Goal: Task Accomplishment & Management: Use online tool/utility

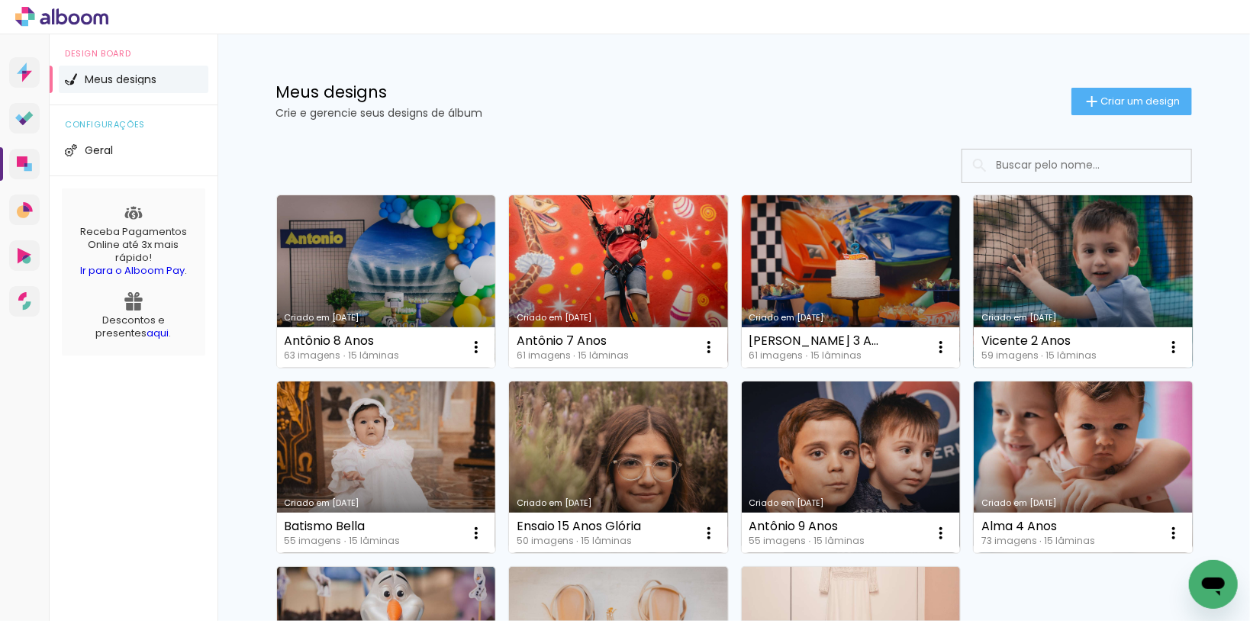
click at [1087, 260] on link "Criado em [DATE]" at bounding box center [1083, 281] width 219 height 172
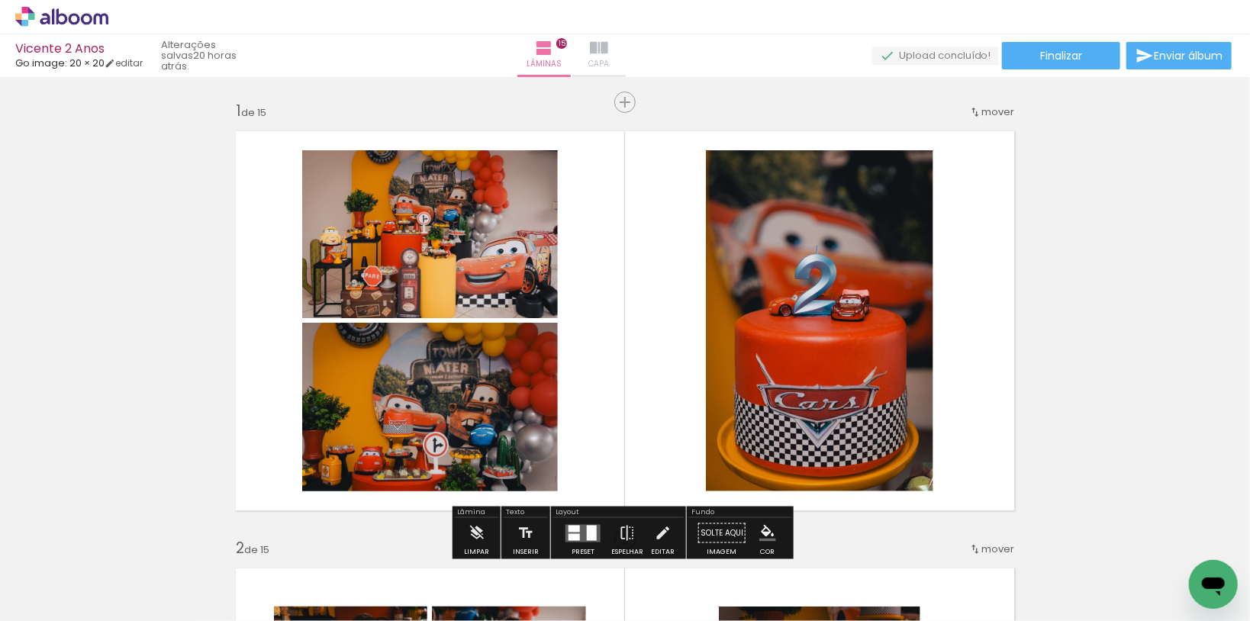
click at [608, 53] on iron-icon at bounding box center [599, 48] width 18 height 18
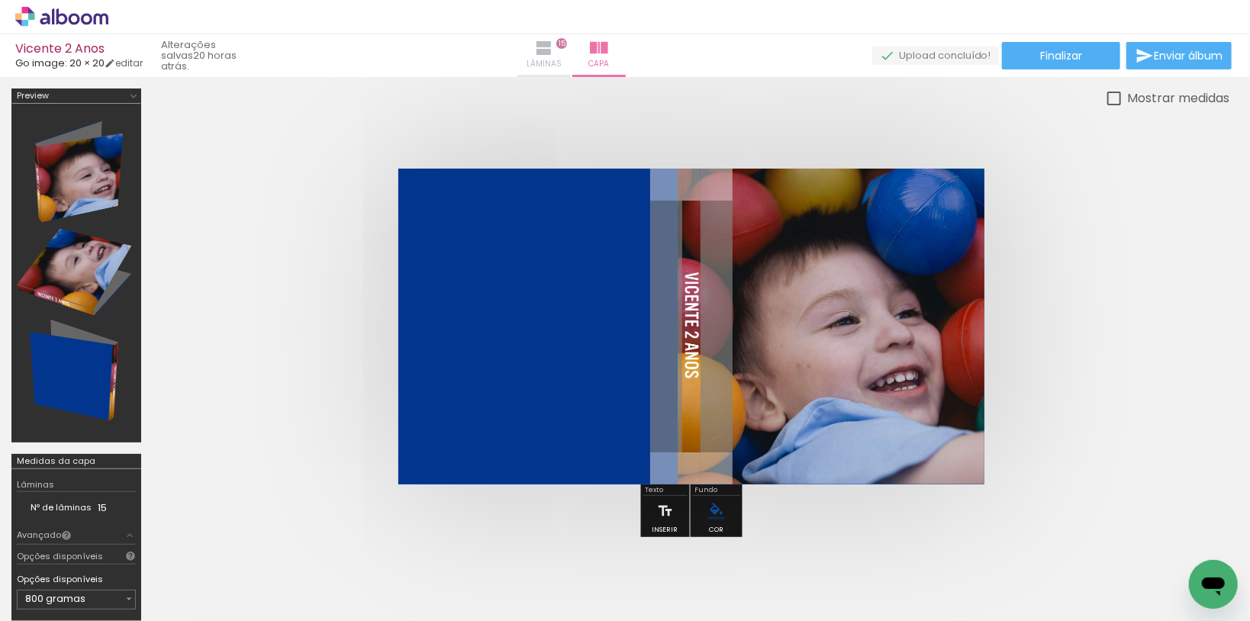
click at [562, 59] on span "Lâminas" at bounding box center [544, 64] width 35 height 14
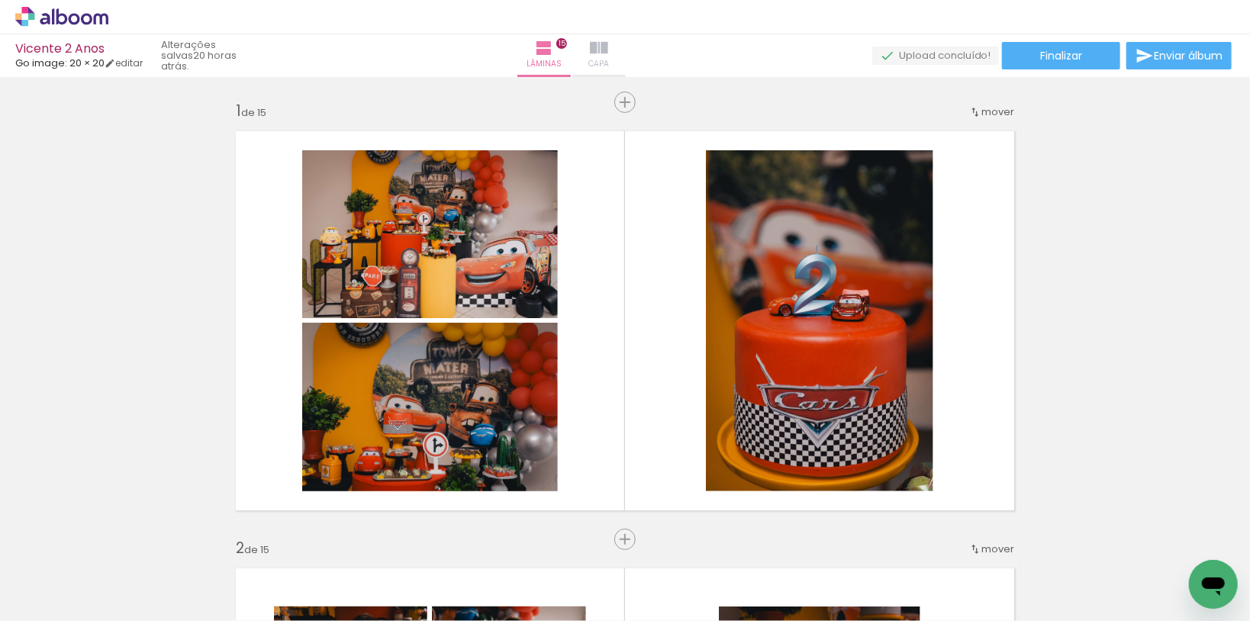
click at [609, 60] on span "Capa" at bounding box center [598, 64] width 21 height 14
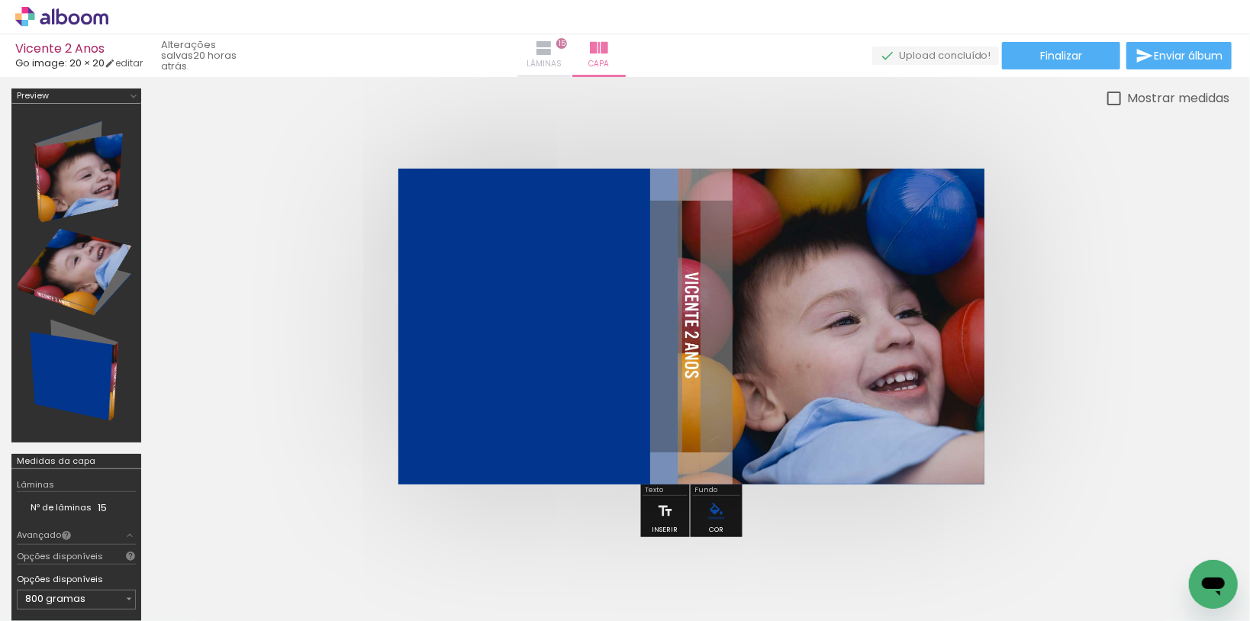
click at [562, 60] on span "Lâminas" at bounding box center [544, 64] width 35 height 14
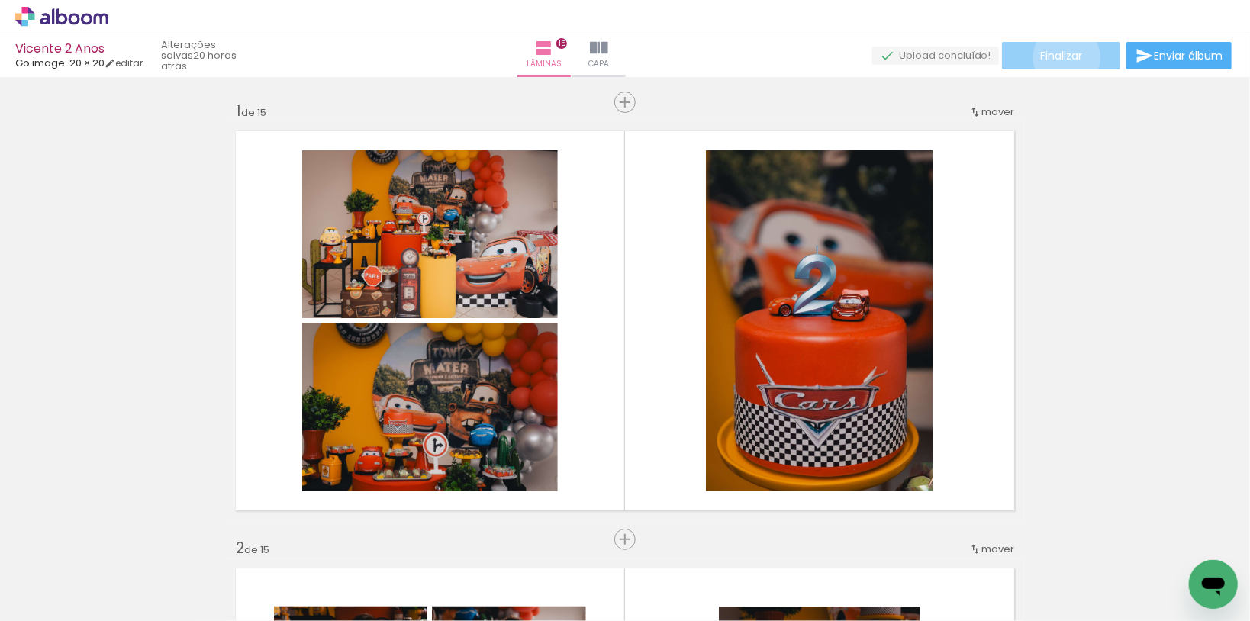
click at [1062, 57] on span "Finalizar" at bounding box center [1061, 55] width 42 height 11
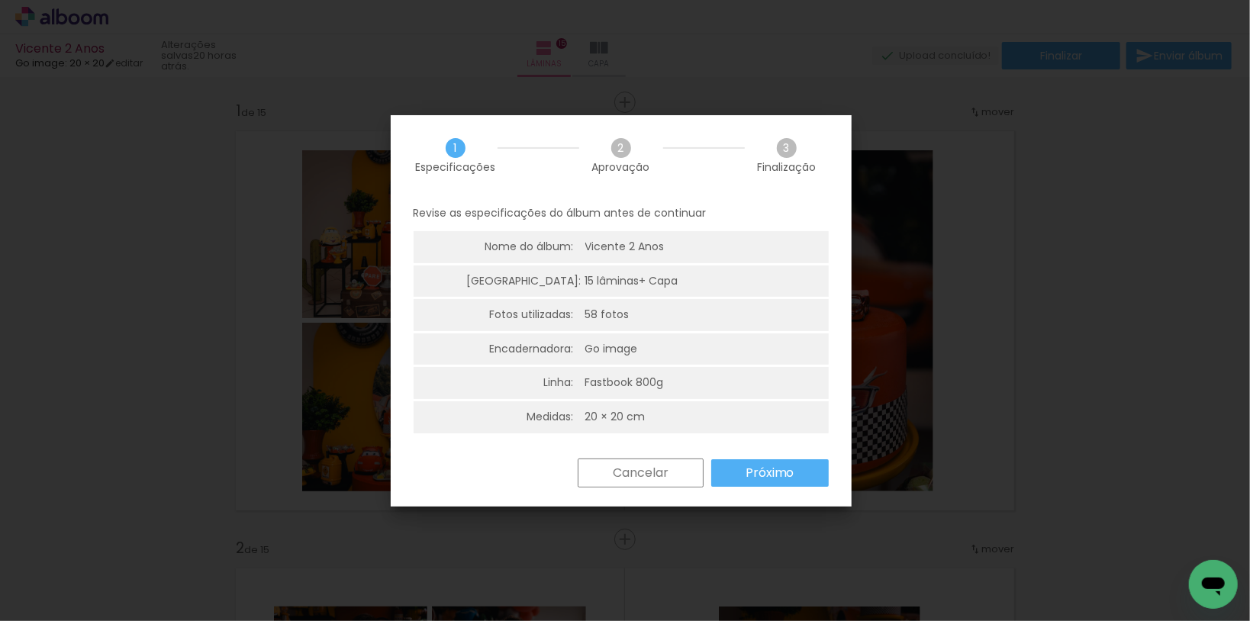
click at [0, 0] on slot "Próximo" at bounding box center [0, 0] width 0 height 0
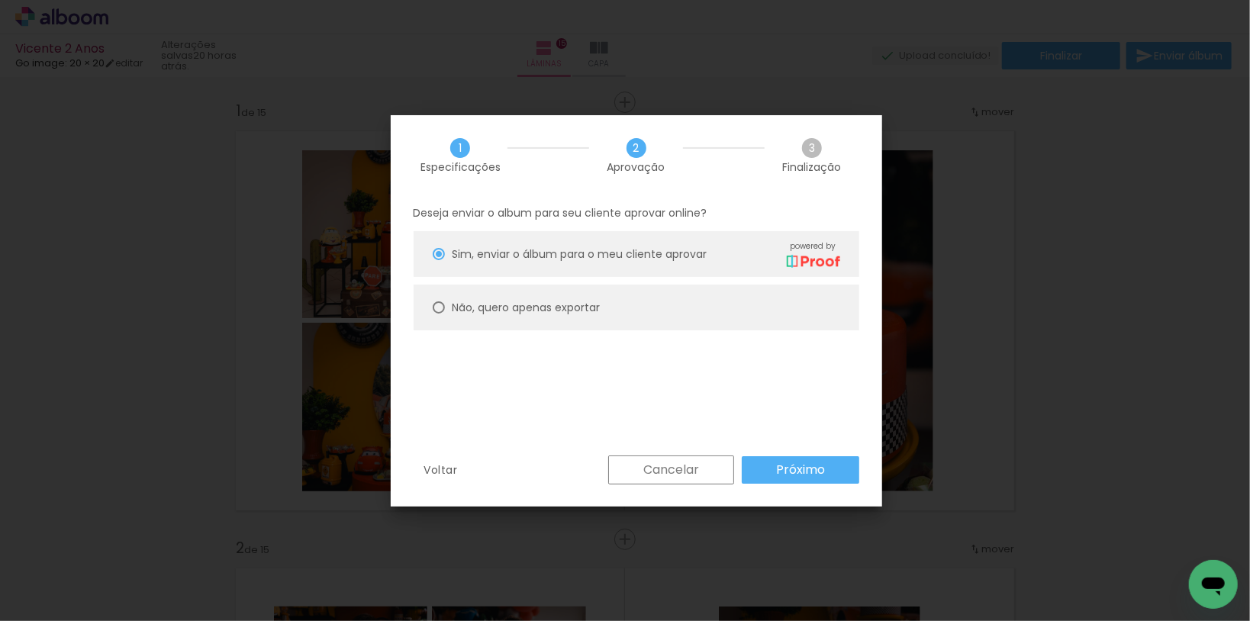
click at [0, 0] on slot "Próximo" at bounding box center [0, 0] width 0 height 0
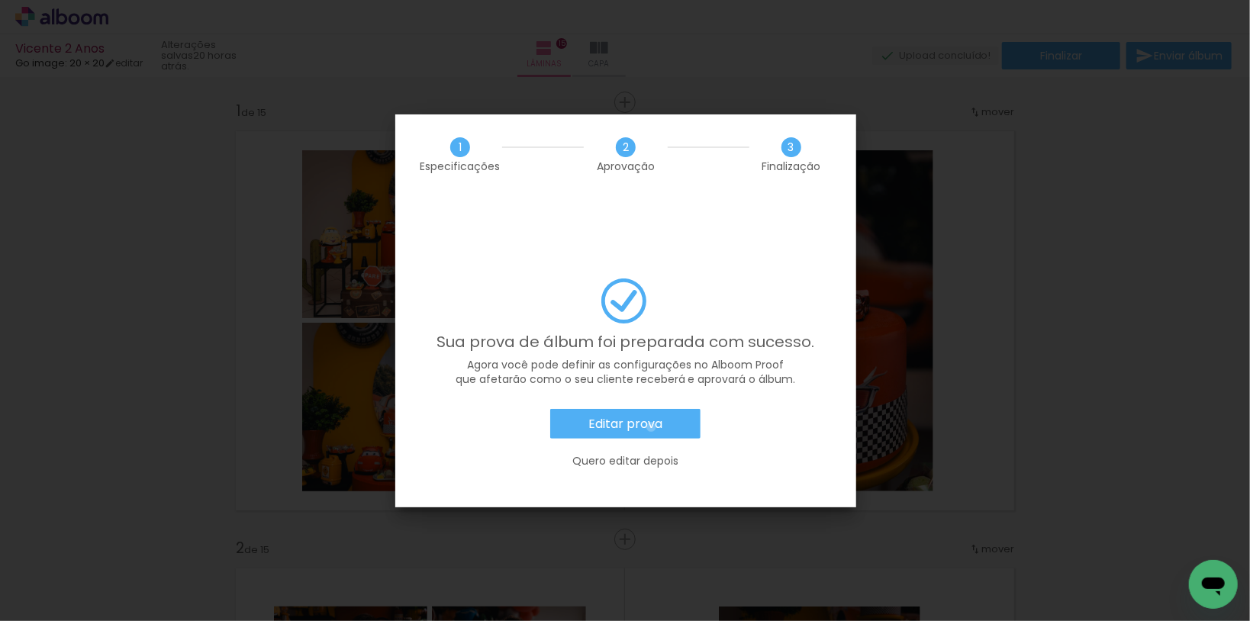
click at [0, 0] on slot "Editar prova" at bounding box center [0, 0] width 0 height 0
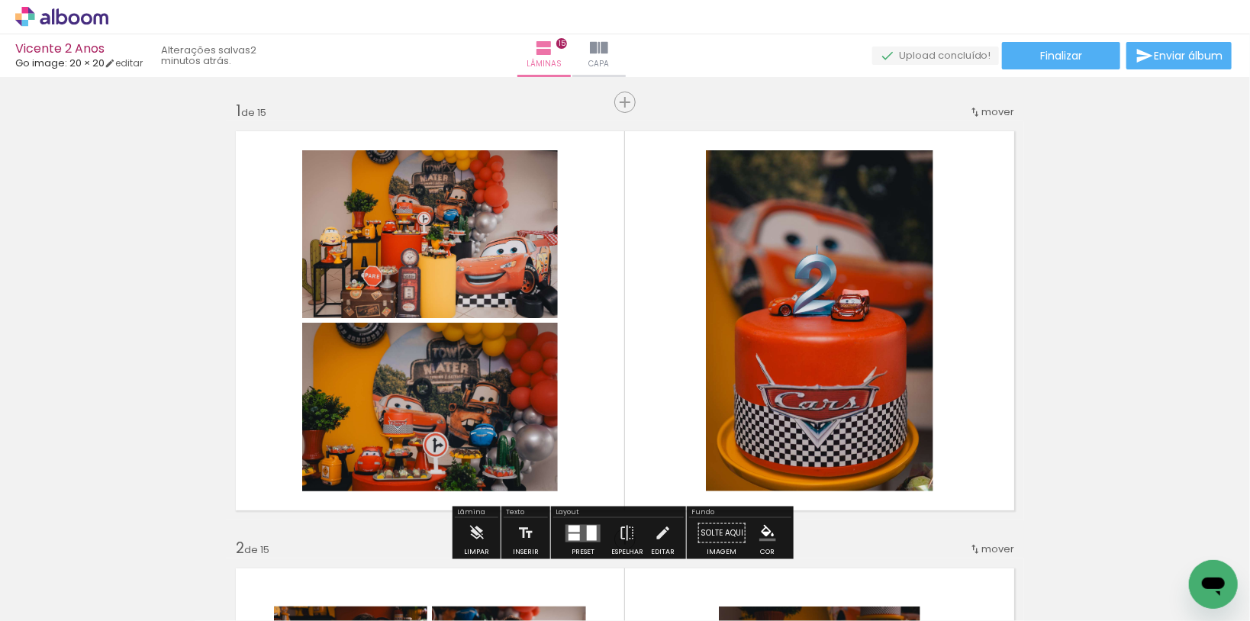
click at [76, 14] on icon at bounding box center [74, 18] width 11 height 11
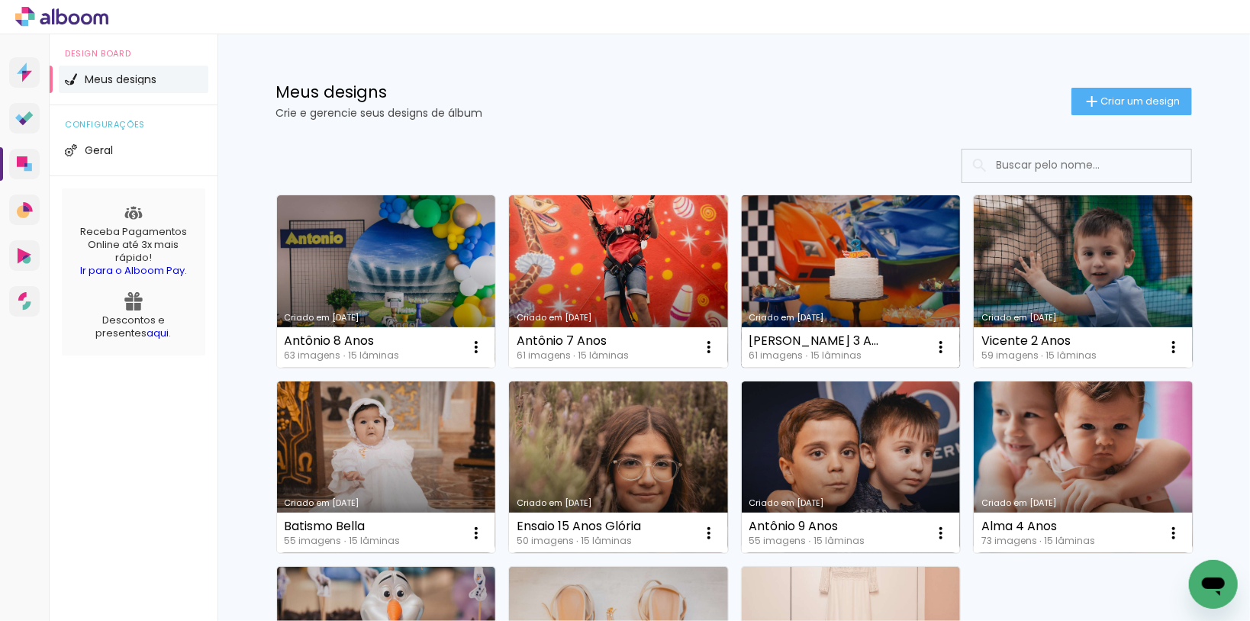
click at [865, 279] on link "Criado em [DATE]" at bounding box center [851, 281] width 219 height 172
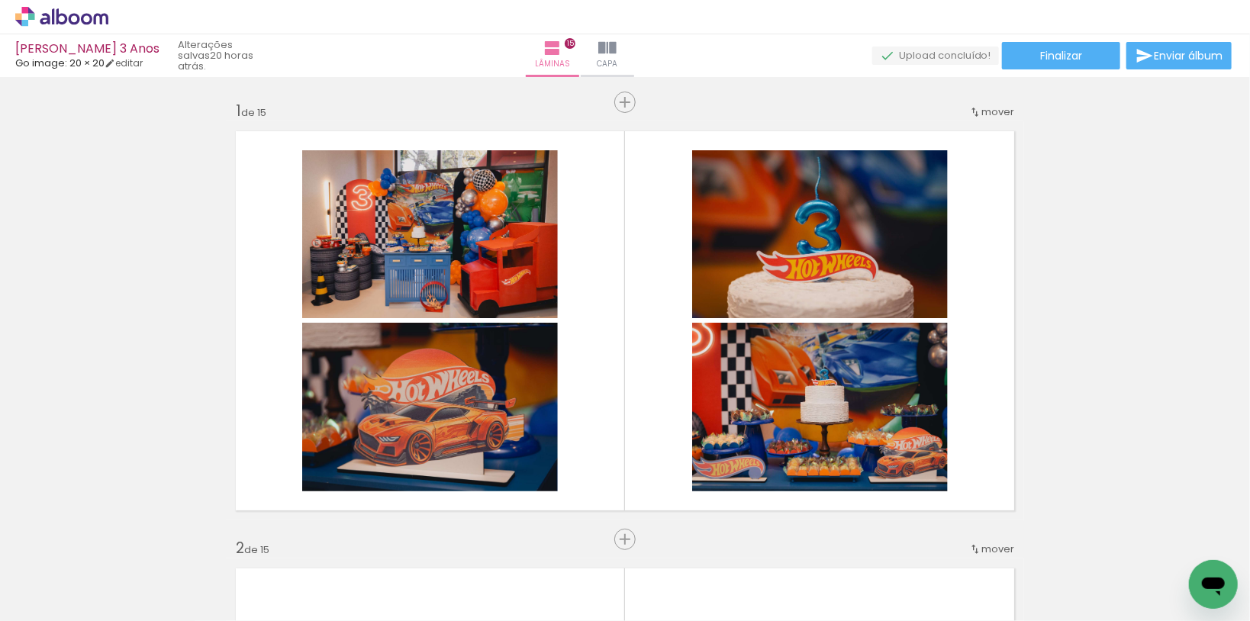
click at [617, 50] on iron-icon at bounding box center [607, 48] width 18 height 18
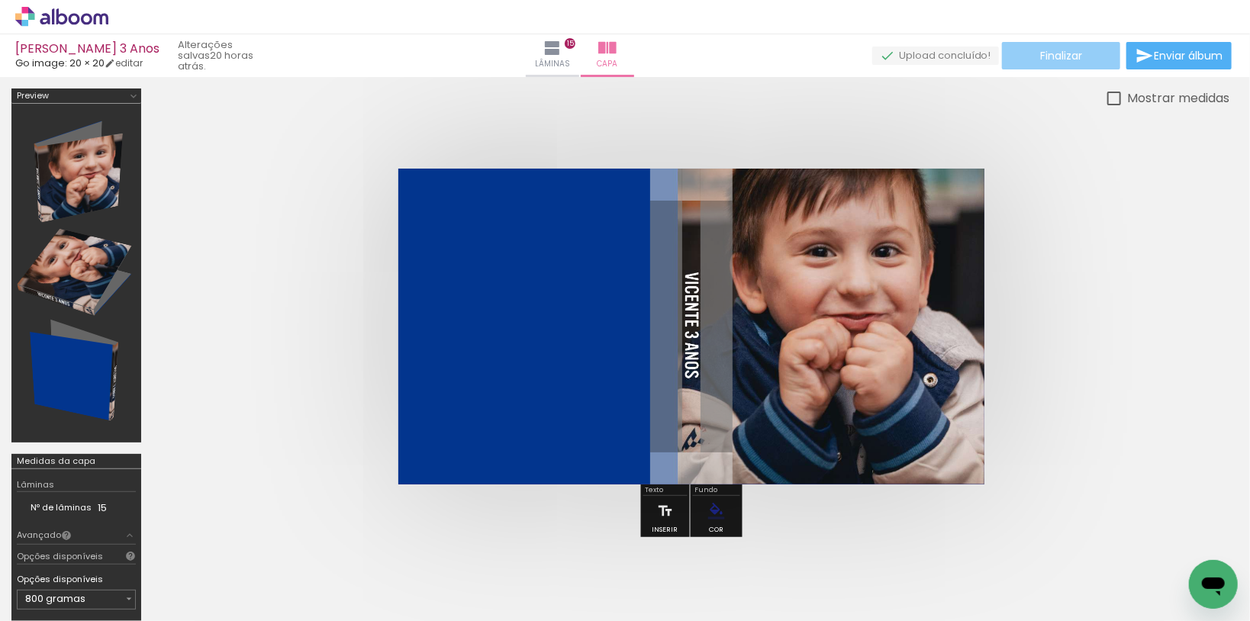
click at [1049, 56] on span "Finalizar" at bounding box center [1061, 55] width 42 height 11
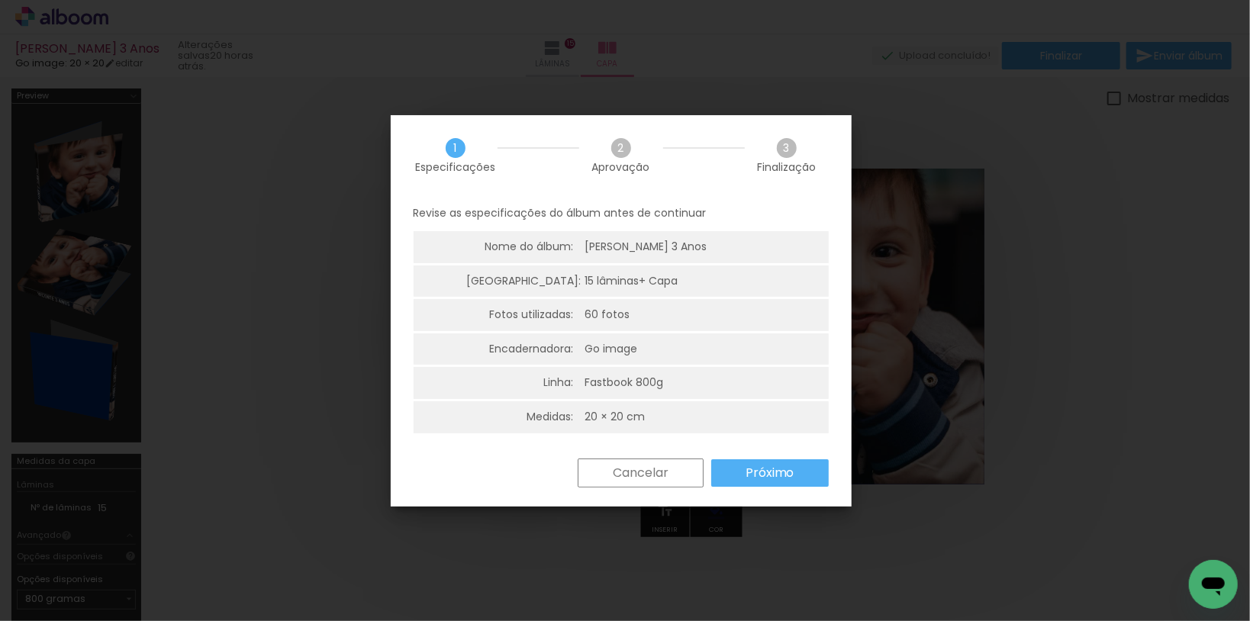
click at [0, 0] on slot "Próximo" at bounding box center [0, 0] width 0 height 0
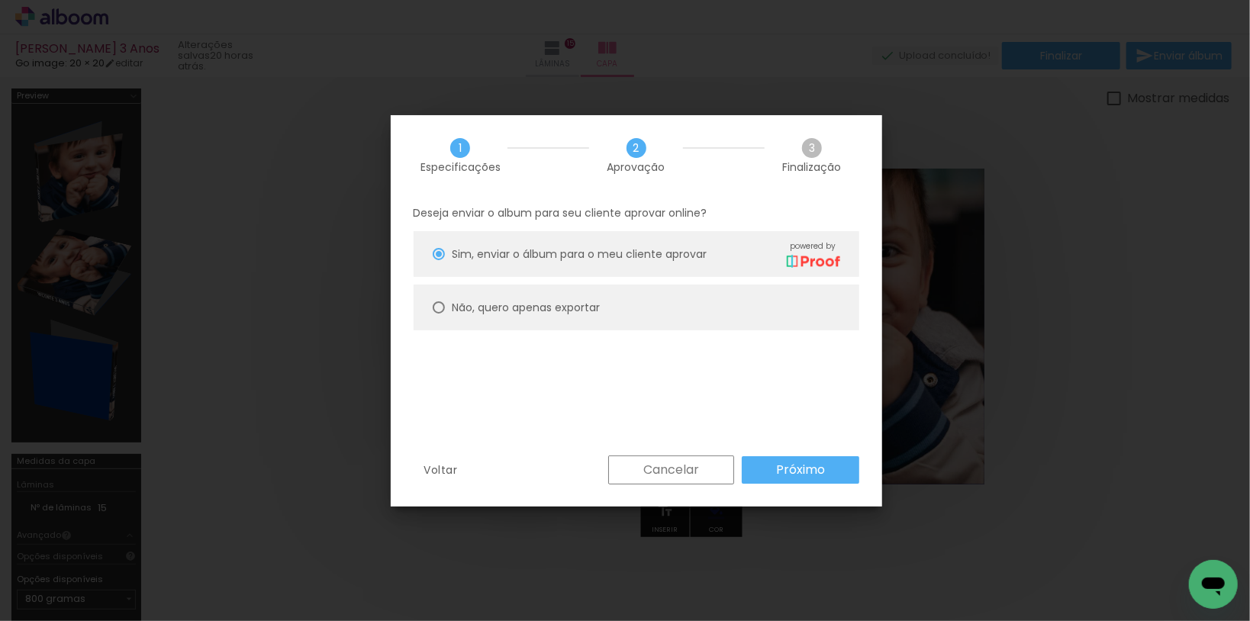
click at [772, 463] on paper-button "Próximo" at bounding box center [801, 469] width 118 height 27
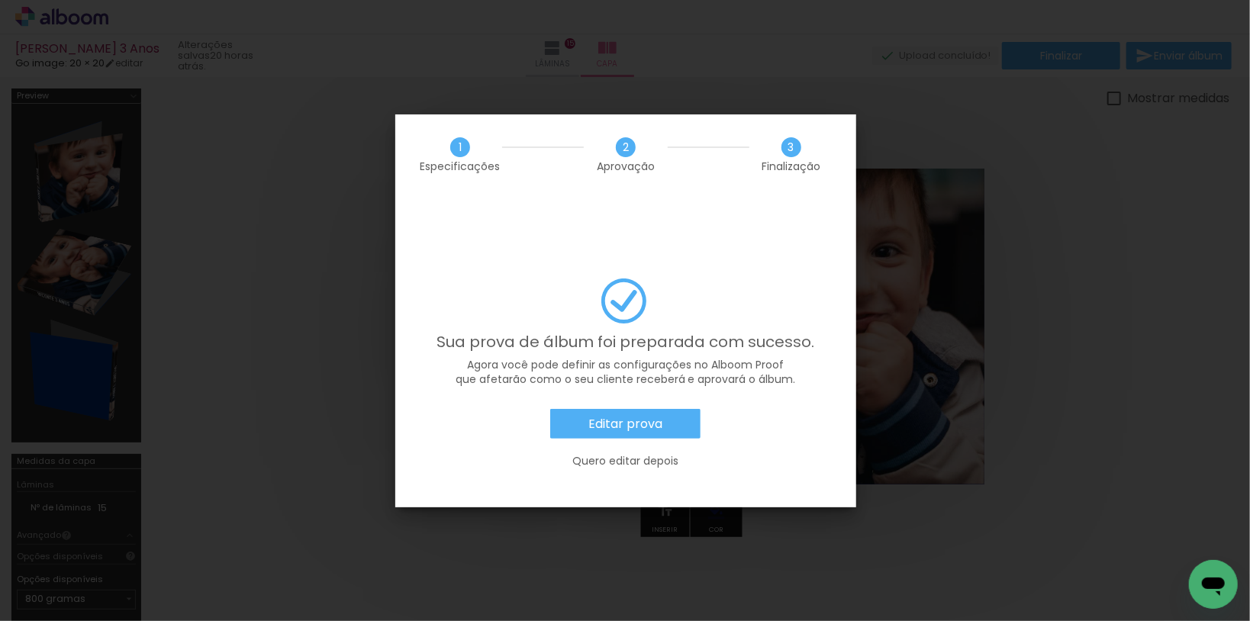
click at [675, 409] on paper-button "Editar prova" at bounding box center [625, 424] width 150 height 31
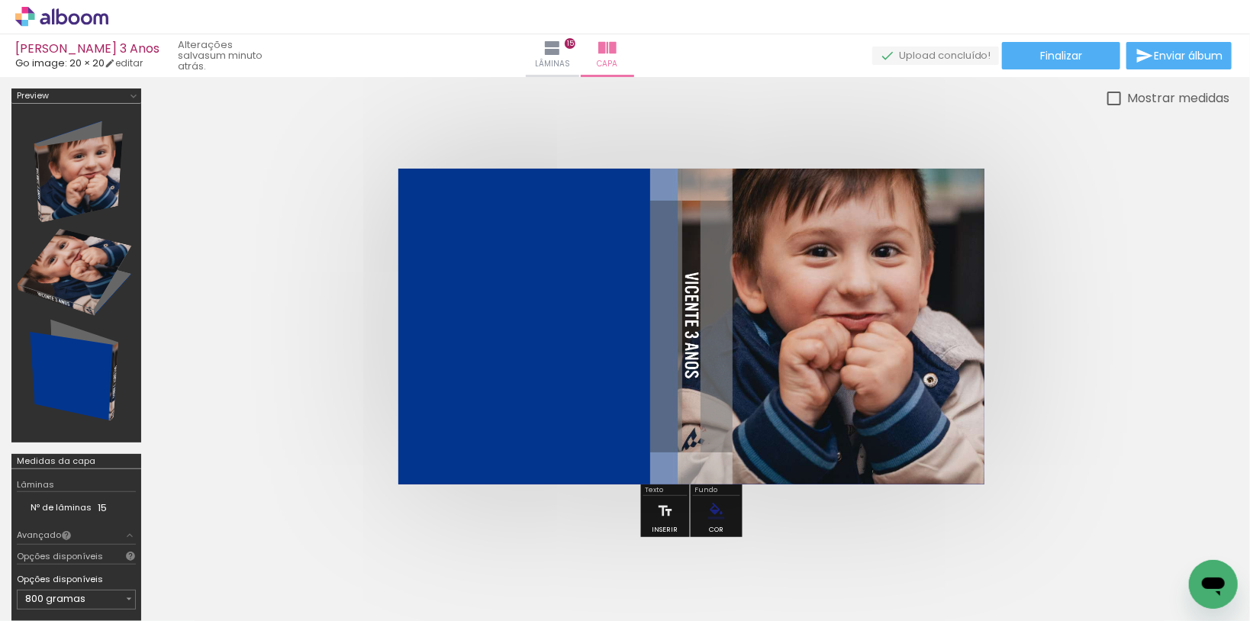
click at [66, 17] on icon at bounding box center [61, 16] width 11 height 16
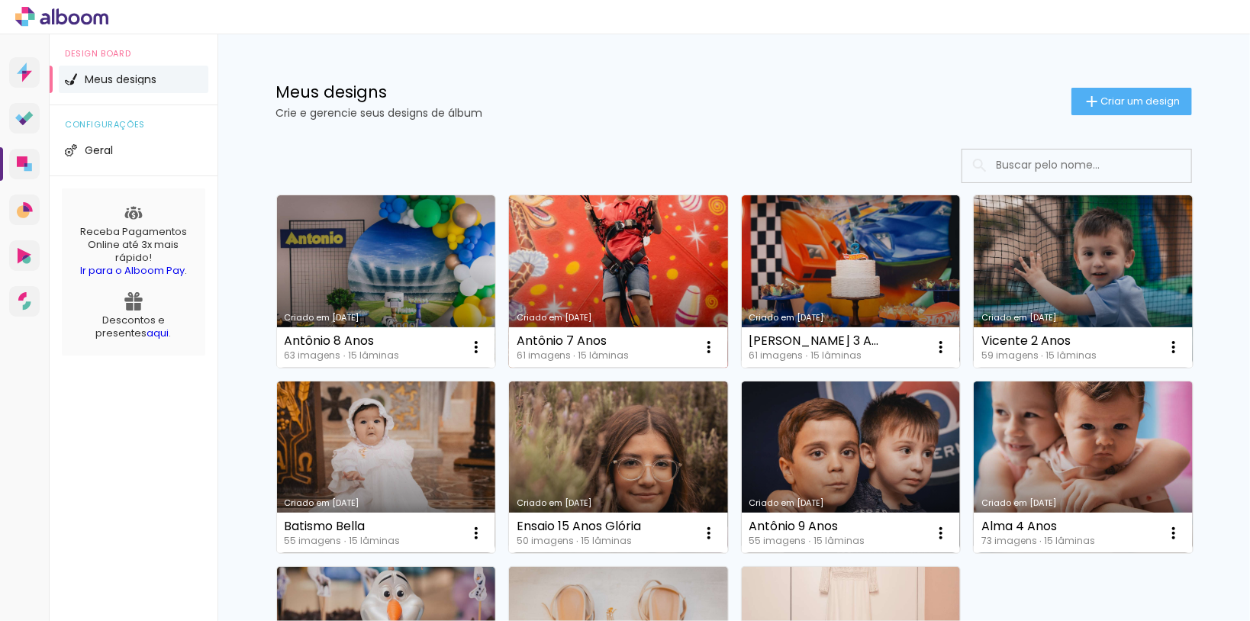
click at [611, 260] on link "Criado em [DATE]" at bounding box center [618, 281] width 219 height 172
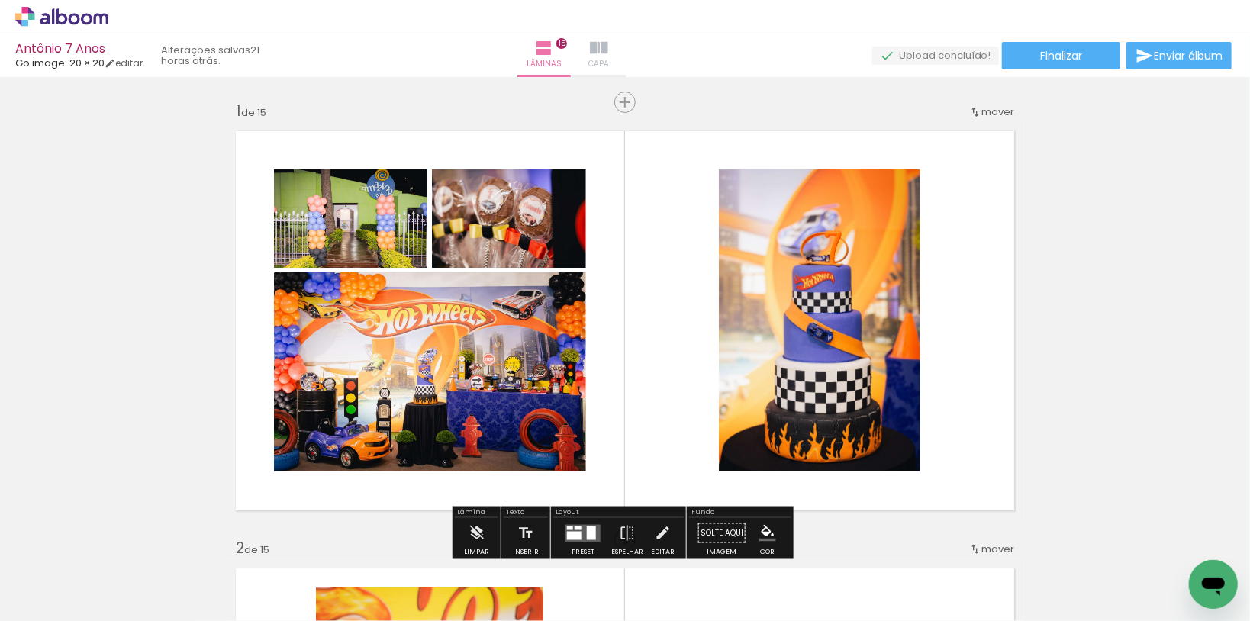
click at [608, 47] on iron-icon at bounding box center [599, 48] width 18 height 18
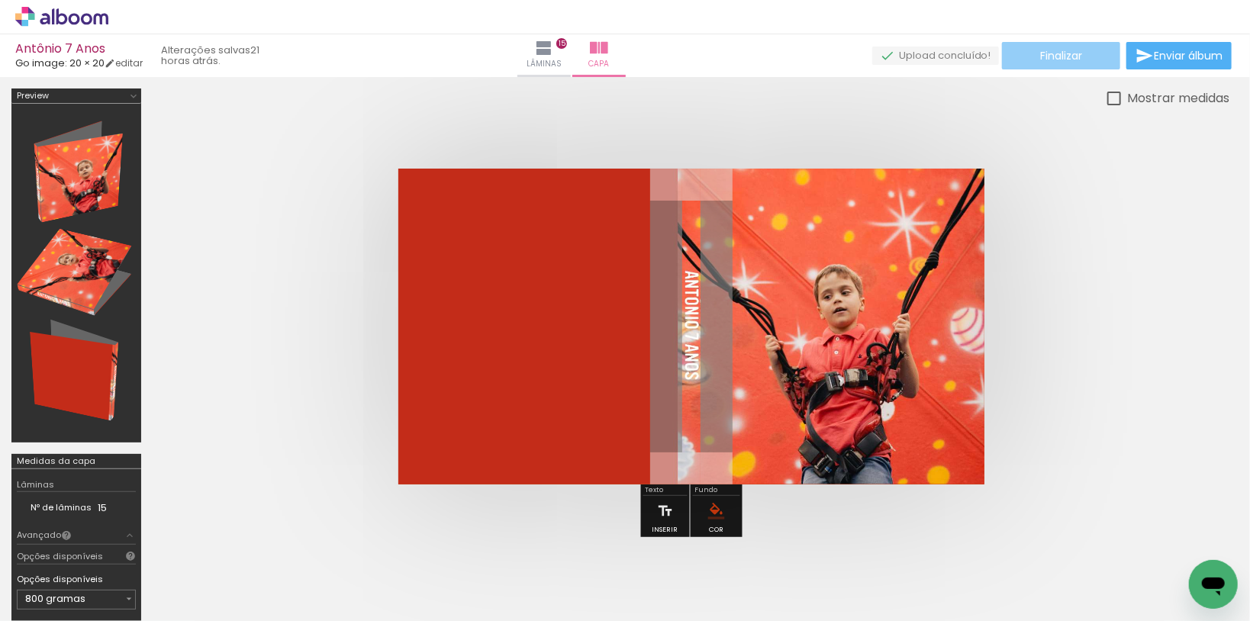
click at [1040, 56] on span "Finalizar" at bounding box center [1061, 55] width 42 height 11
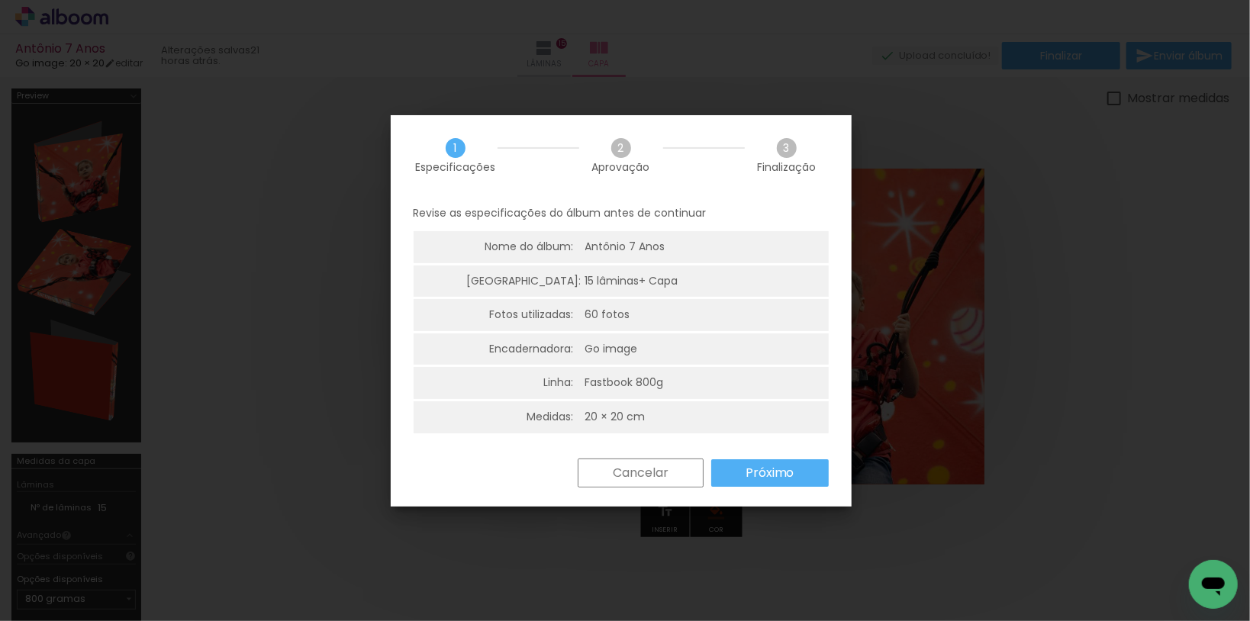
click at [0, 0] on slot "Próximo" at bounding box center [0, 0] width 0 height 0
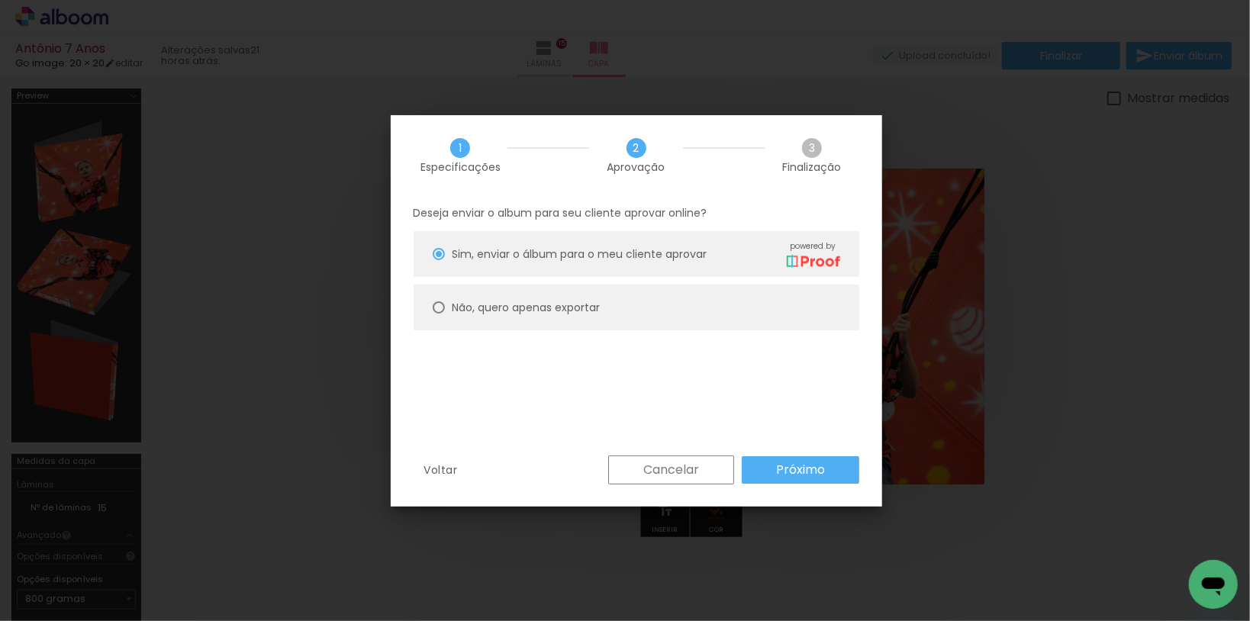
click at [0, 0] on slot "Próximo" at bounding box center [0, 0] width 0 height 0
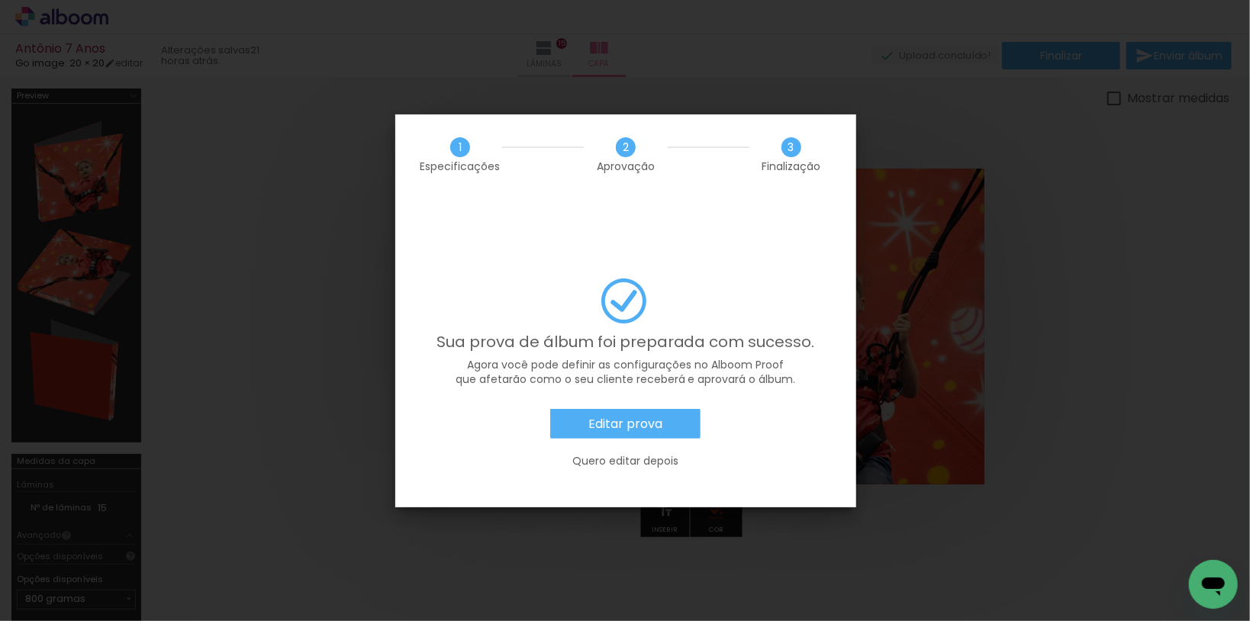
click at [0, 0] on slot "Editar prova" at bounding box center [0, 0] width 0 height 0
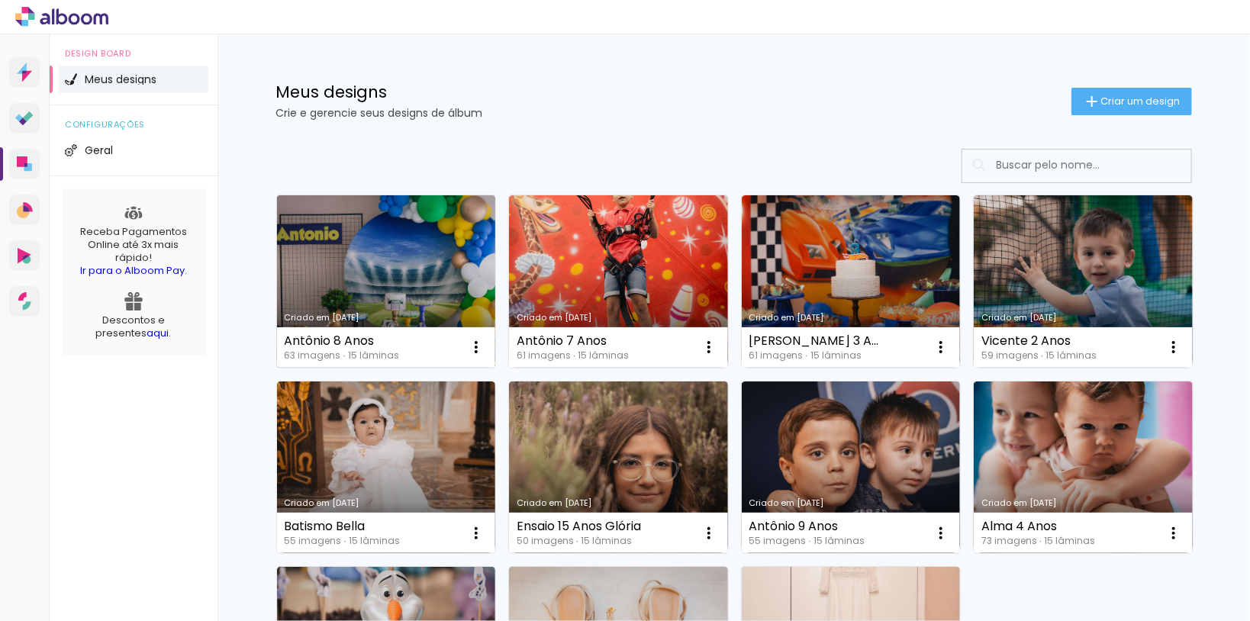
click at [414, 258] on link "Criado em [DATE]" at bounding box center [386, 281] width 219 height 172
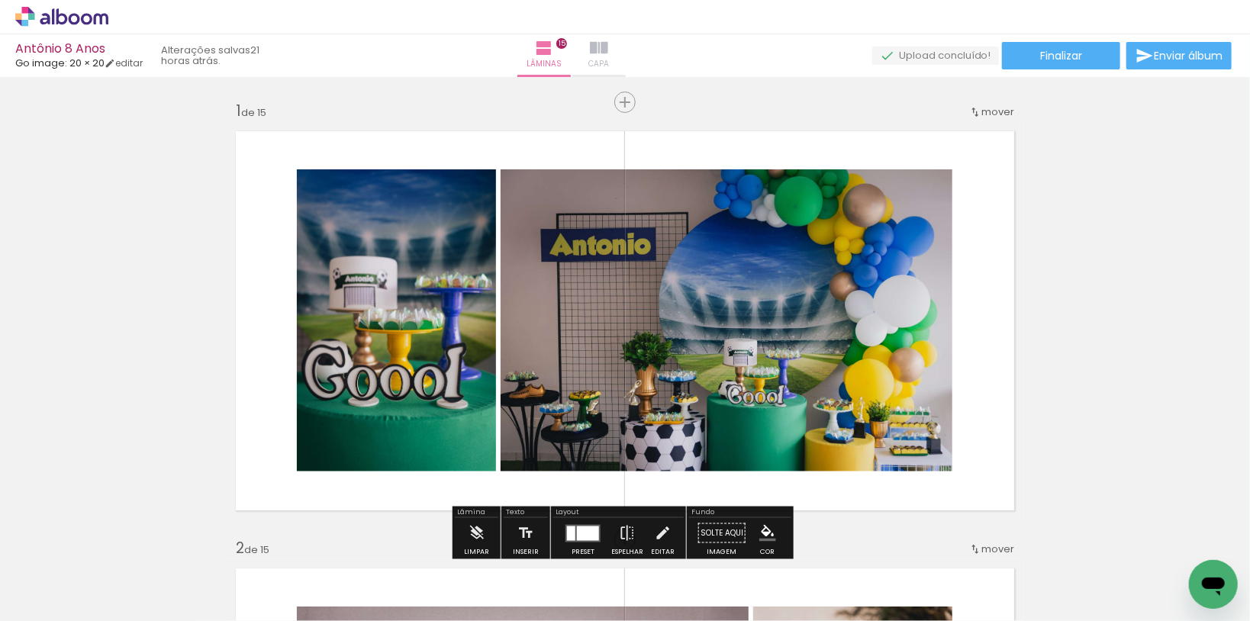
click at [626, 53] on paper-button "Capa" at bounding box center [598, 55] width 53 height 43
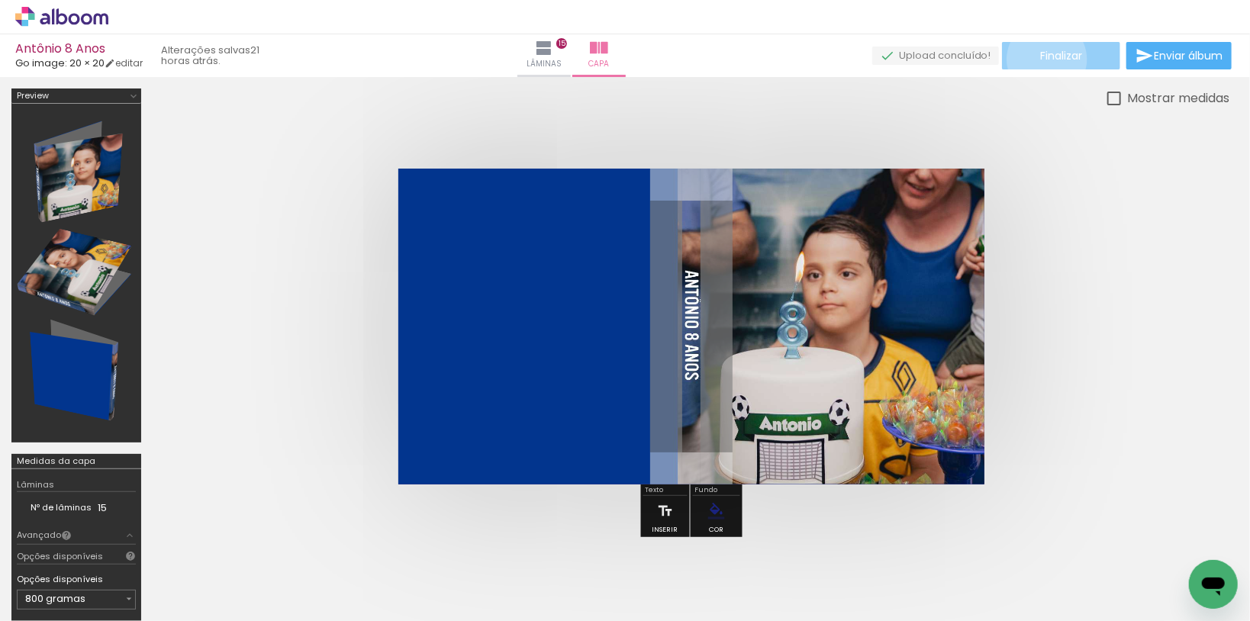
click at [1042, 59] on span "Finalizar" at bounding box center [1061, 55] width 42 height 11
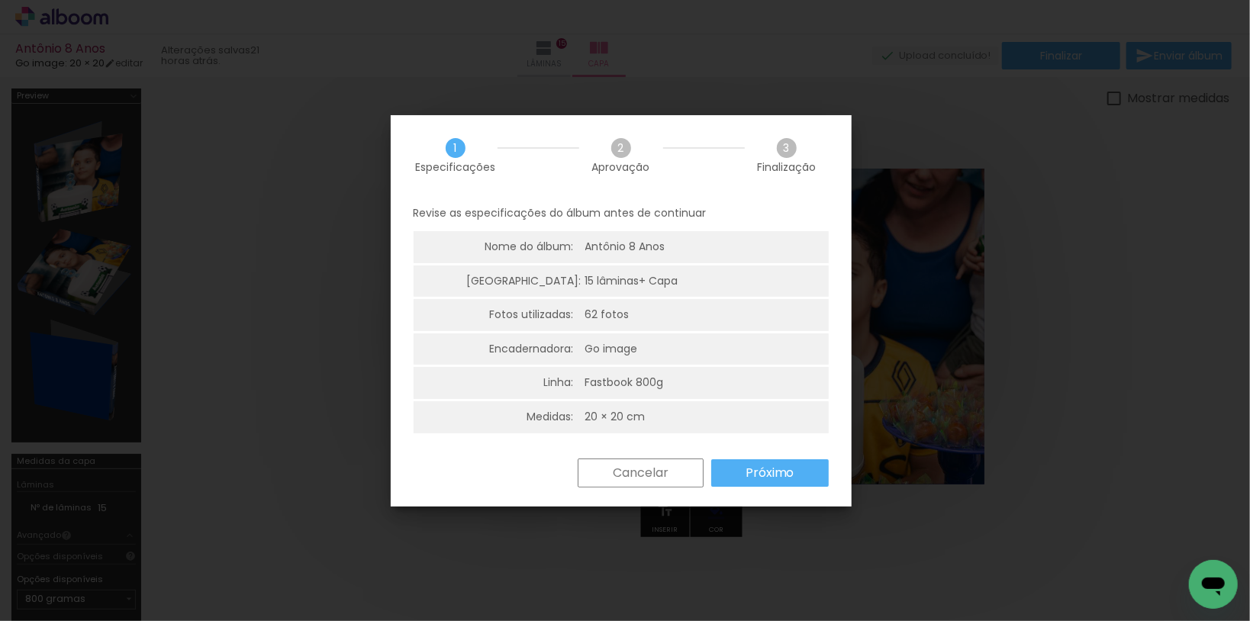
click at [0, 0] on slot "Próximo" at bounding box center [0, 0] width 0 height 0
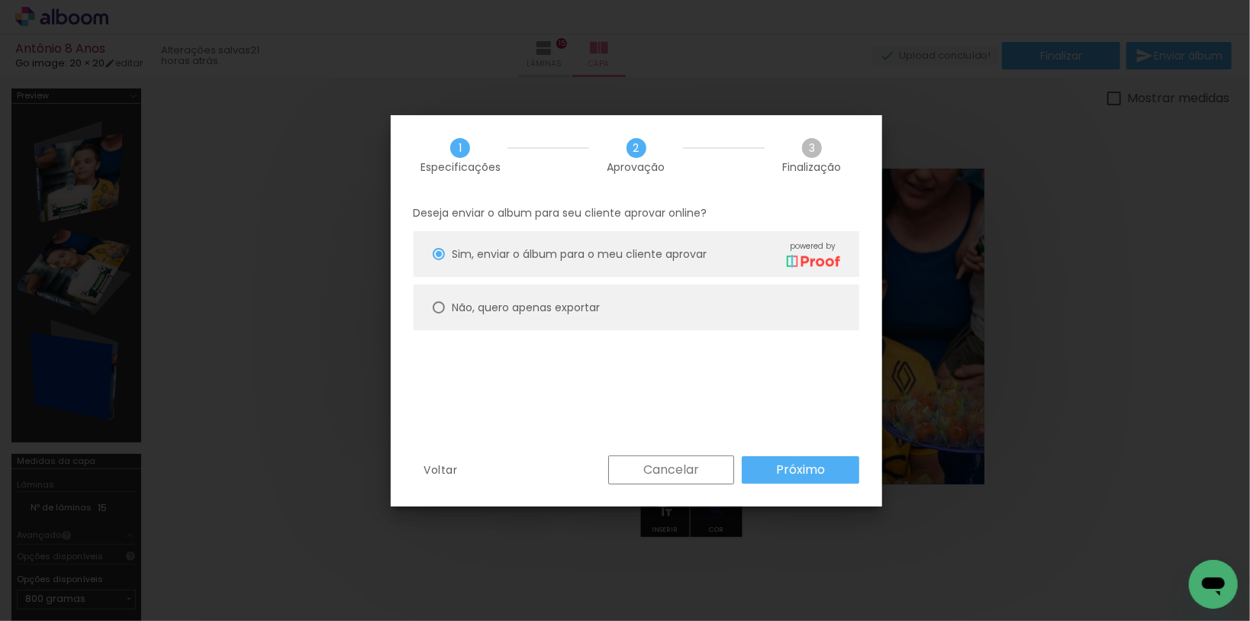
click at [0, 0] on slot "Próximo" at bounding box center [0, 0] width 0 height 0
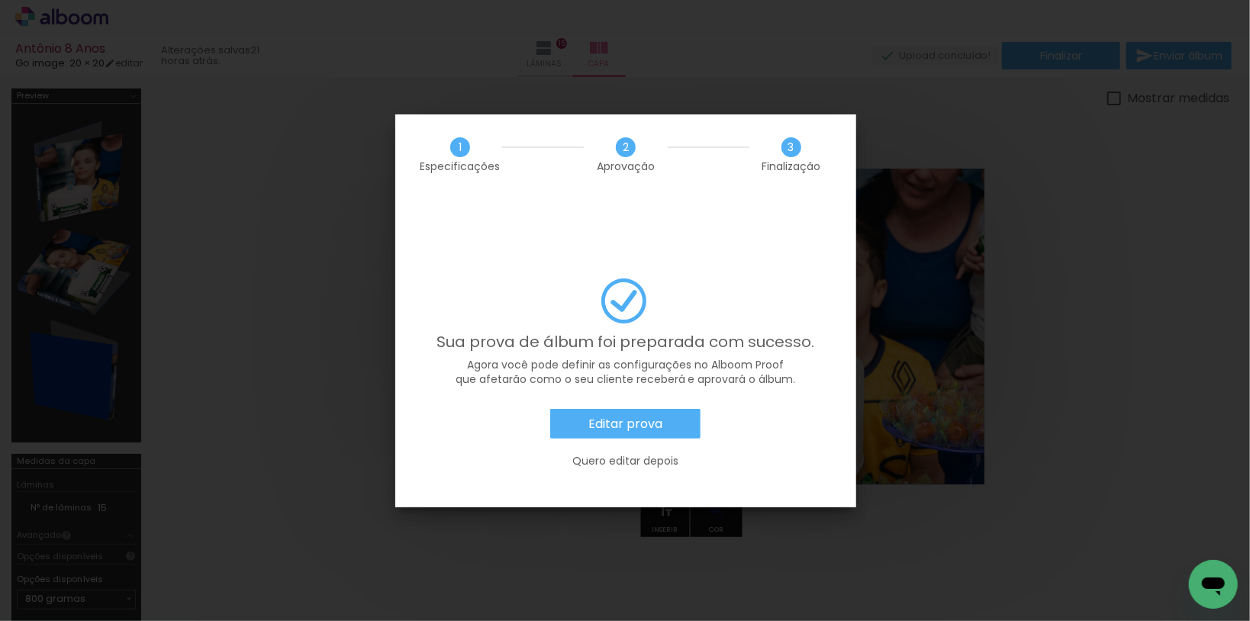
click at [0, 0] on slot "Editar prova" at bounding box center [0, 0] width 0 height 0
